Goal: Transaction & Acquisition: Purchase product/service

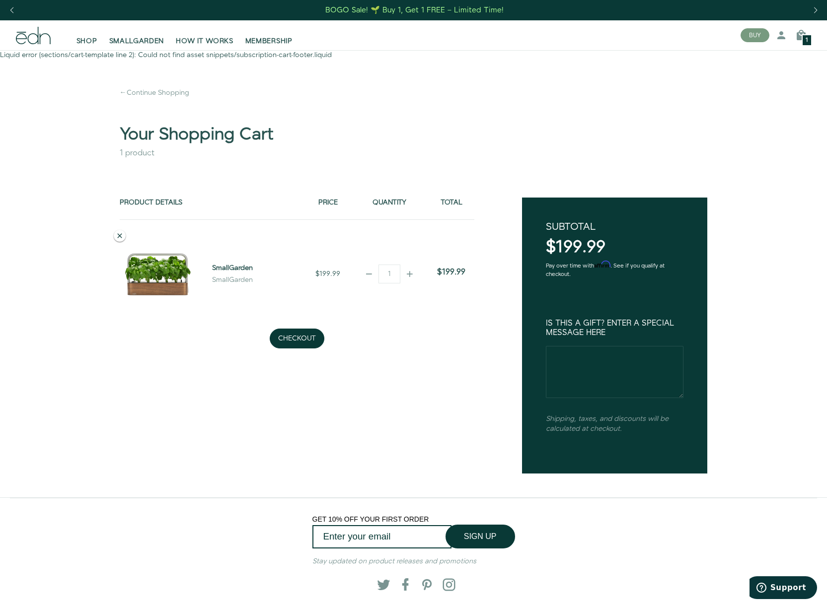
click at [118, 235] on icon at bounding box center [120, 236] width 8 height 8
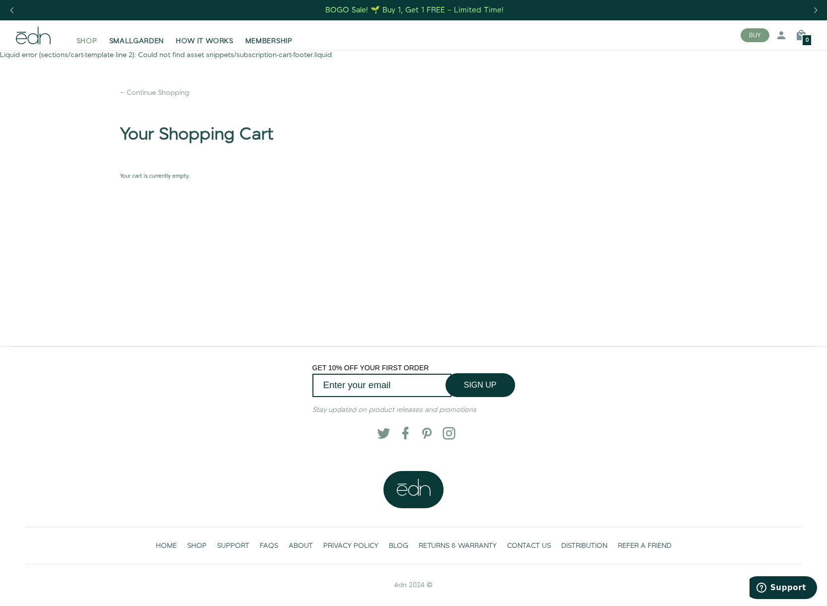
click at [90, 41] on span "SHOP" at bounding box center [86, 41] width 21 height 10
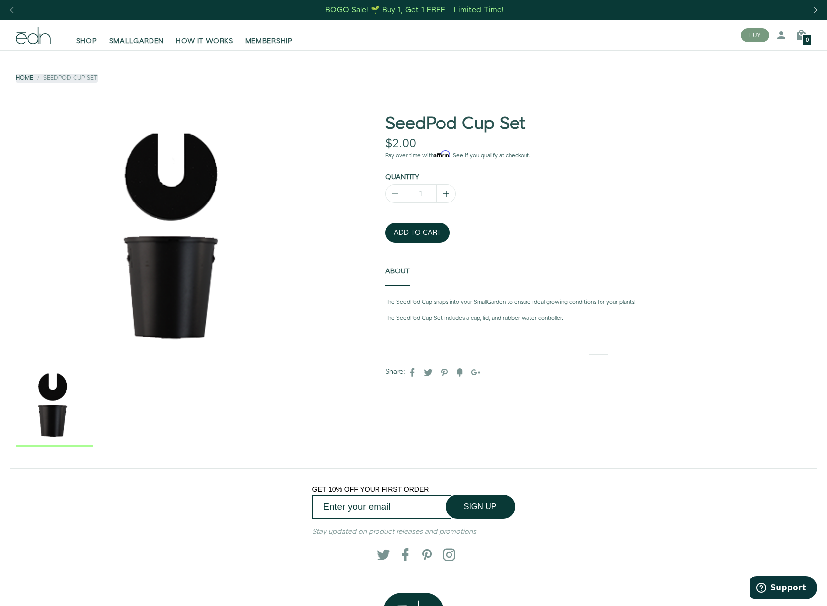
click at [446, 192] on icon "button" at bounding box center [446, 194] width 10 height 10
click at [444, 191] on icon "button" at bounding box center [446, 194] width 10 height 10
type input "1"
click at [507, 198] on div "1" at bounding box center [597, 193] width 425 height 19
click at [411, 231] on button "ADD TO CART" at bounding box center [417, 233] width 64 height 20
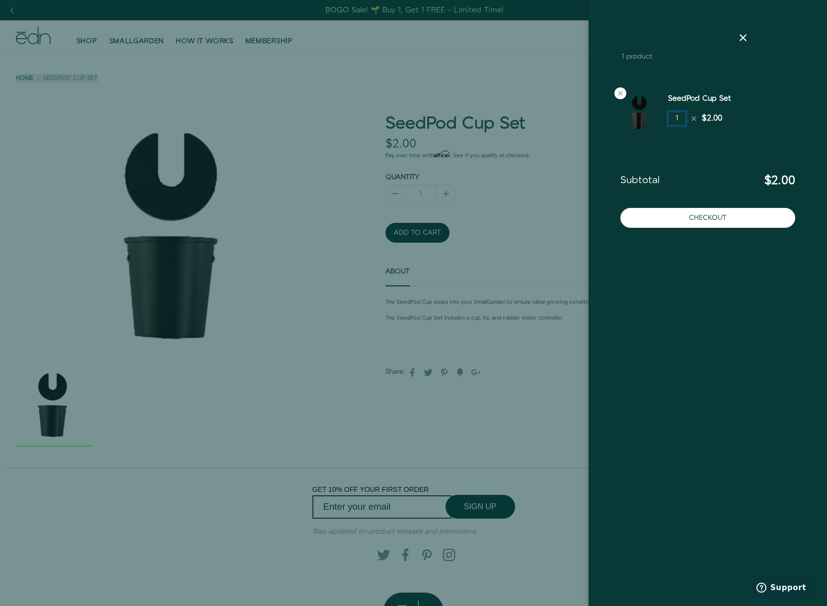
drag, startPoint x: 678, startPoint y: 119, endPoint x: 636, endPoint y: 116, distance: 42.3
click at [636, 116] on div "SeedPod Cup Set 1 $2.00" at bounding box center [707, 113] width 191 height 56
type input "3"
click at [743, 36] on icon at bounding box center [743, 38] width 12 height 12
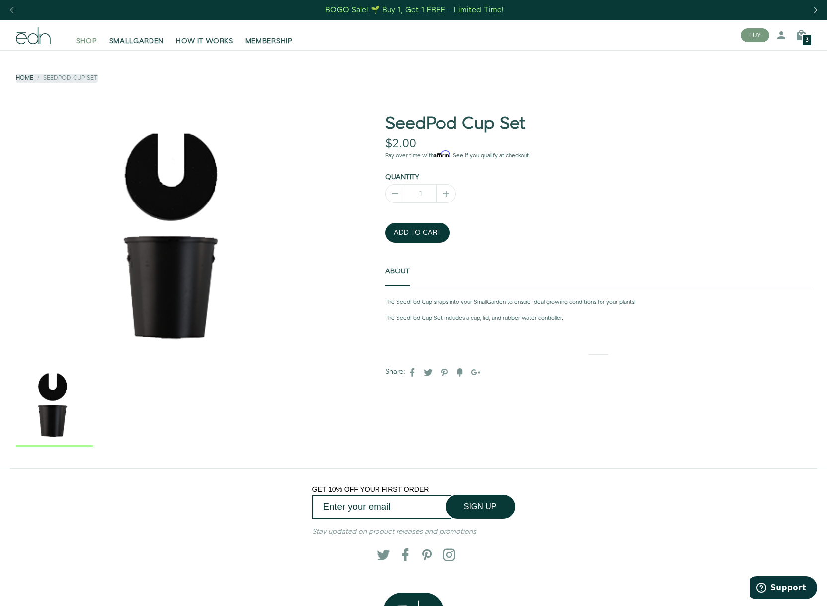
click at [82, 39] on span "SHOP" at bounding box center [86, 41] width 21 height 10
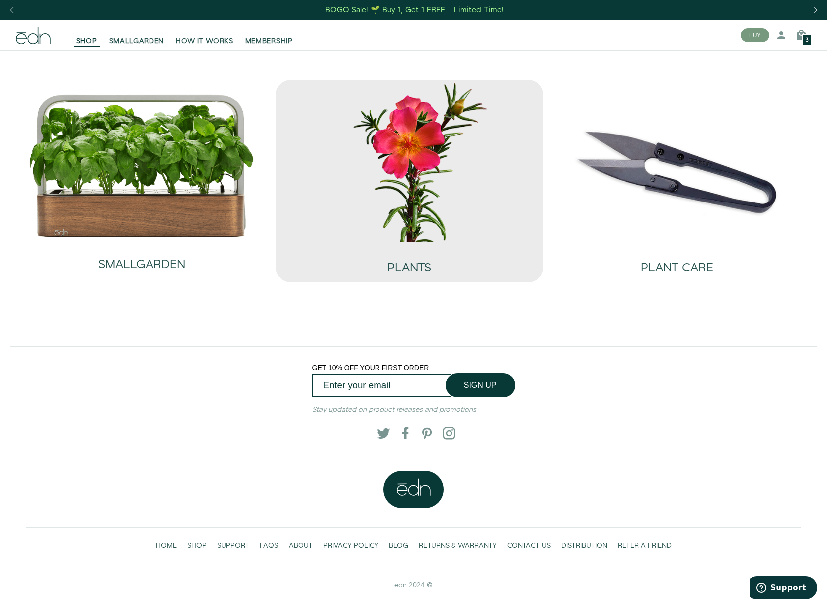
click at [432, 200] on img at bounding box center [409, 160] width 252 height 161
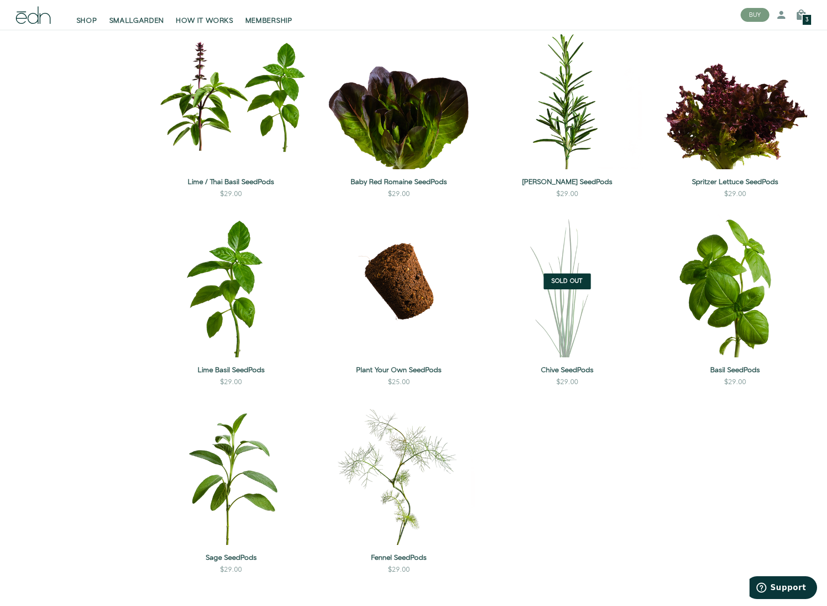
scroll to position [761, 0]
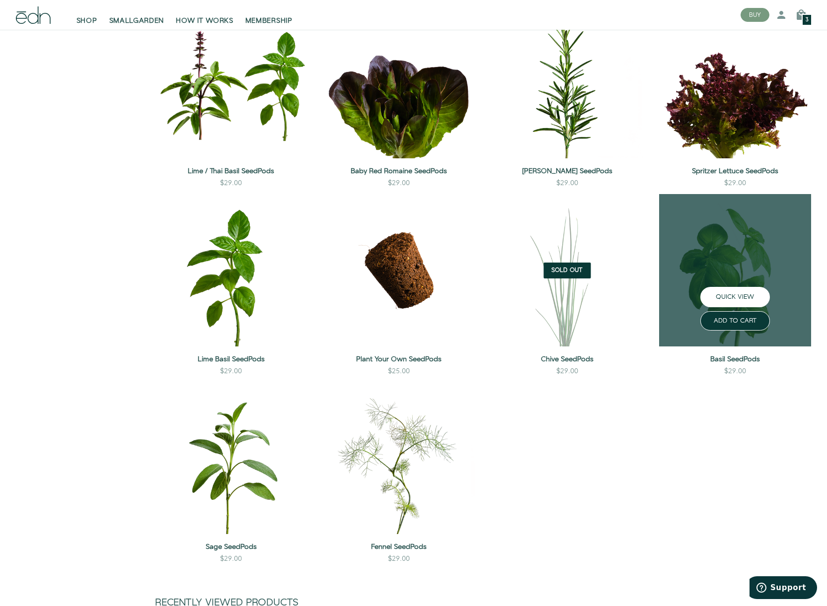
click at [734, 295] on button "QUICK VIEW" at bounding box center [735, 297] width 70 height 20
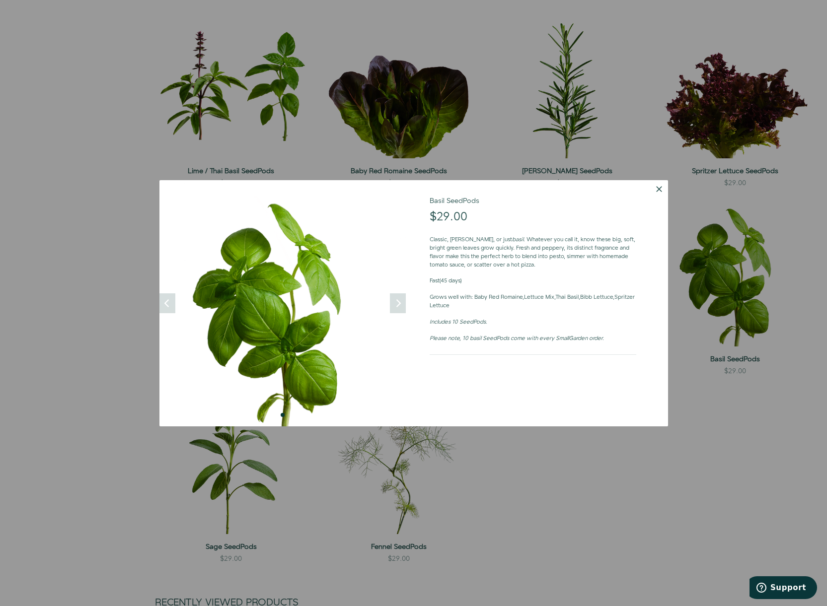
click at [659, 188] on button "Dismiss" at bounding box center [659, 189] width 18 height 18
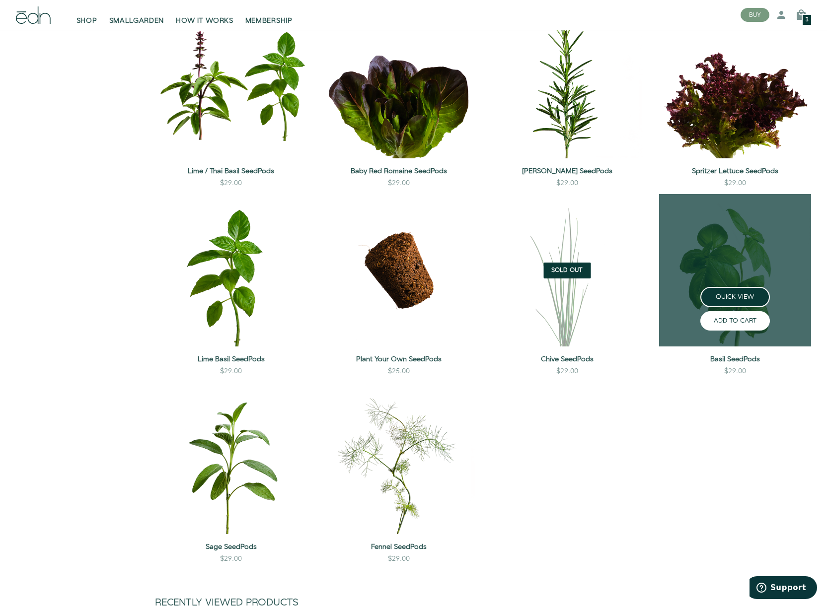
click at [732, 322] on button "ADD TO CART" at bounding box center [735, 320] width 70 height 19
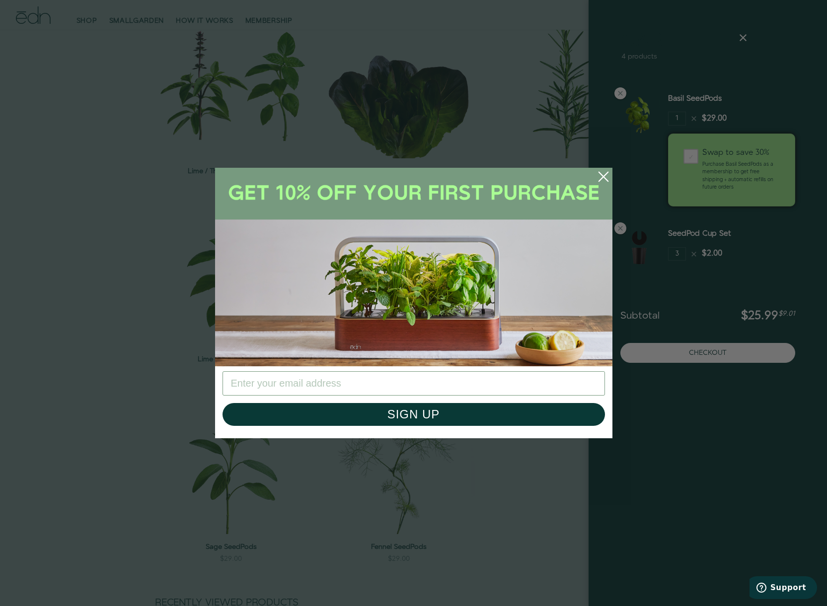
click at [600, 174] on icon "Close dialog" at bounding box center [602, 176] width 9 height 9
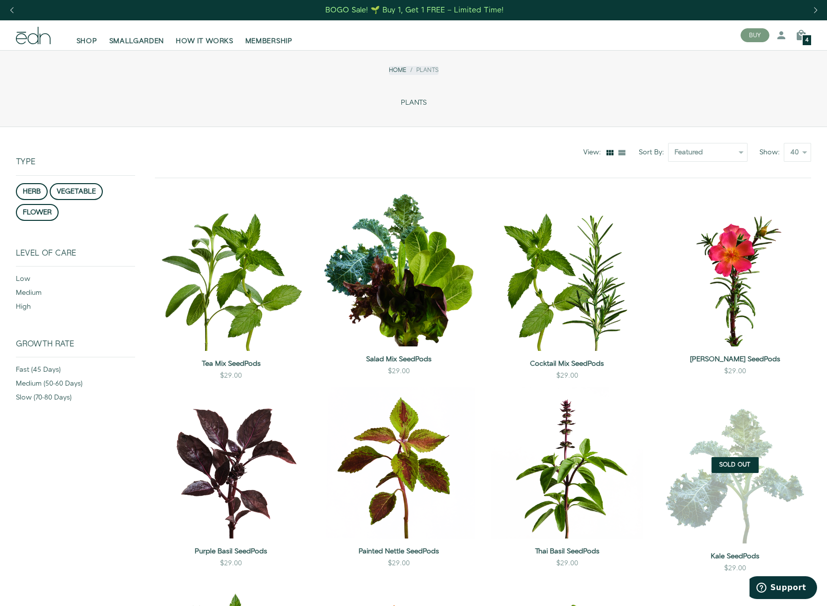
scroll to position [0, 0]
click at [809, 36] on div "4" at bounding box center [806, 40] width 10 height 12
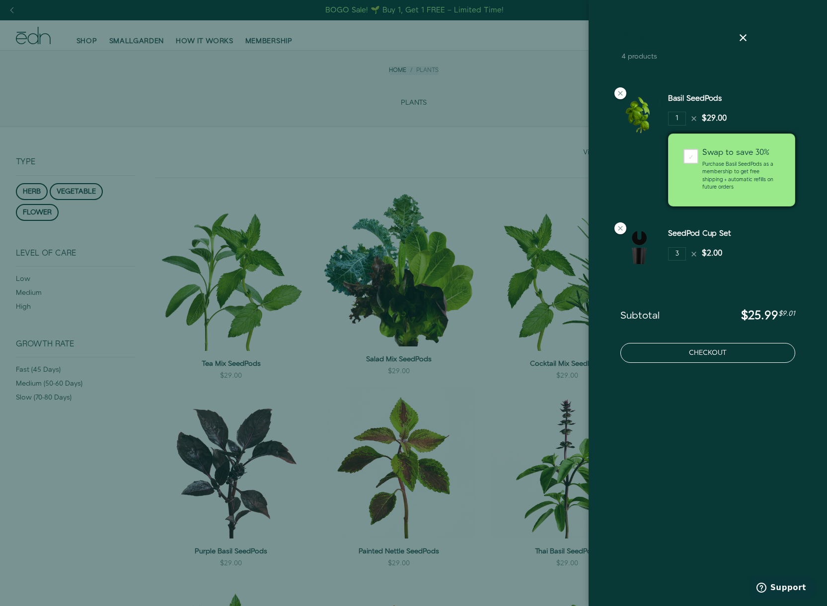
click at [747, 356] on button "Checkout" at bounding box center [707, 353] width 175 height 20
